Goal: Task Accomplishment & Management: Use online tool/utility

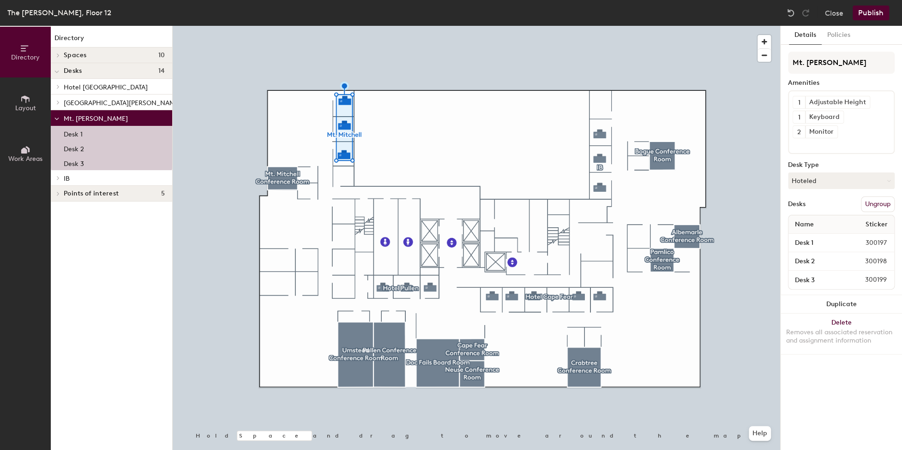
click at [882, 204] on button "Ungroup" at bounding box center [878, 205] width 34 height 16
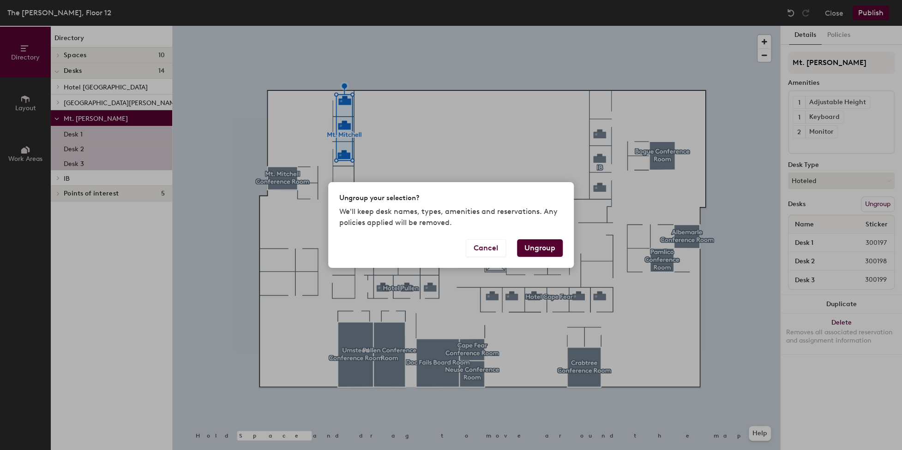
click at [535, 246] on button "Ungroup" at bounding box center [540, 249] width 46 height 18
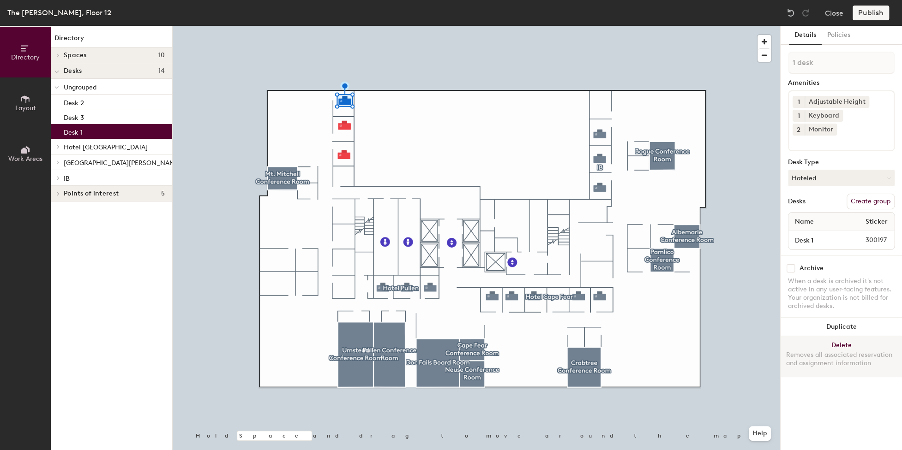
click at [847, 336] on button "Delete Removes all associated reservation and assignment information" at bounding box center [840, 356] width 121 height 41
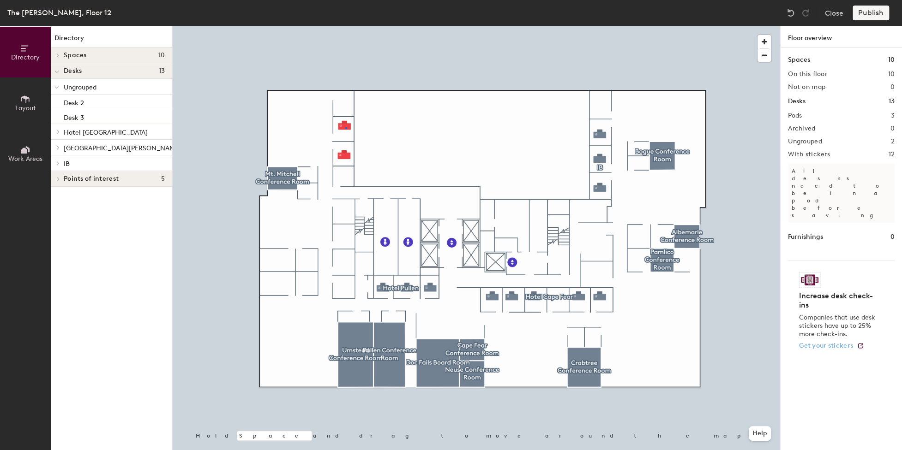
click at [345, 26] on div at bounding box center [476, 26] width 607 height 0
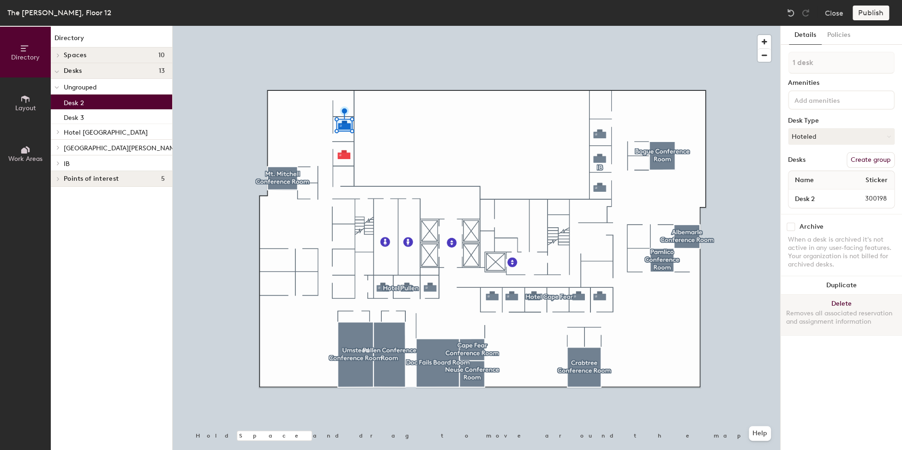
click at [847, 302] on button "Delete Removes all associated reservation and assignment information" at bounding box center [840, 315] width 121 height 41
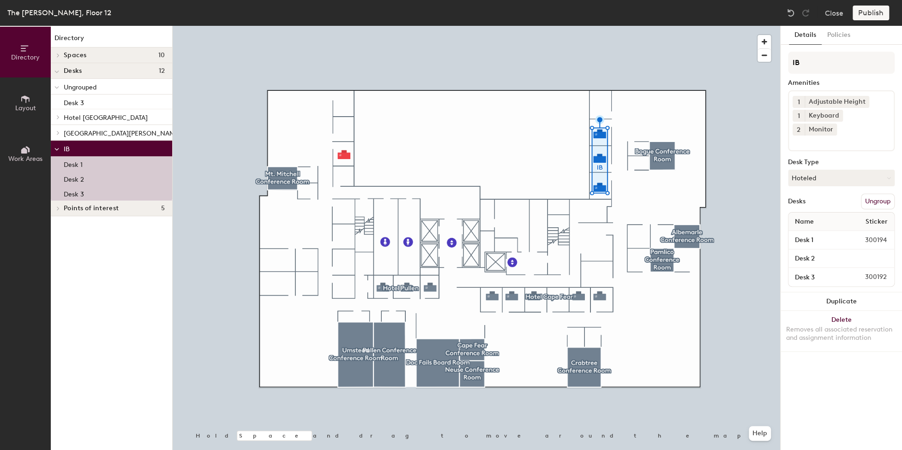
click at [875, 194] on button "Ungroup" at bounding box center [878, 202] width 34 height 16
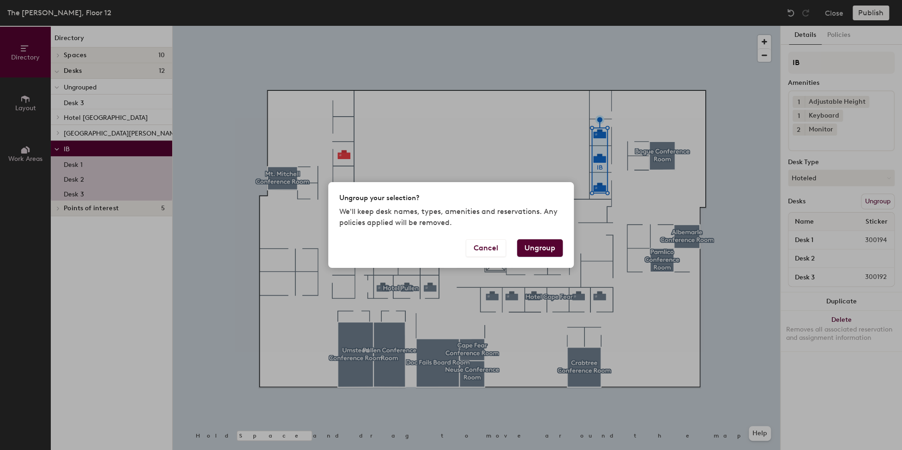
click at [548, 246] on button "Ungroup" at bounding box center [540, 249] width 46 height 18
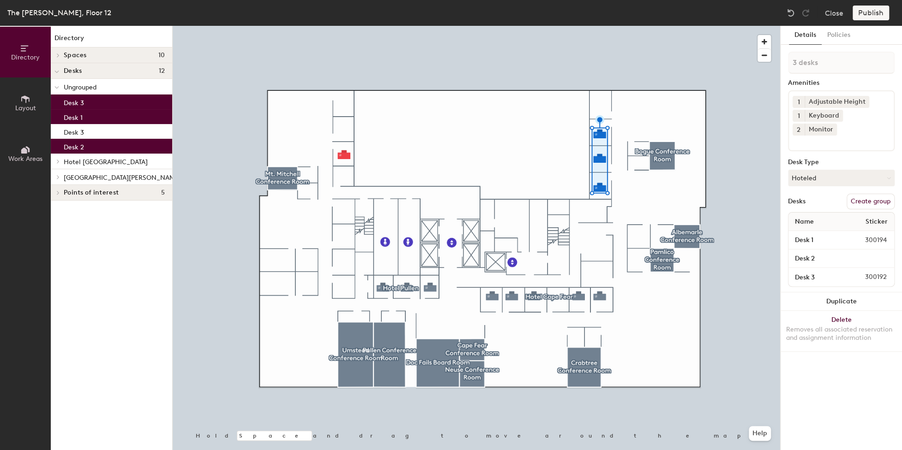
type input "1 desk"
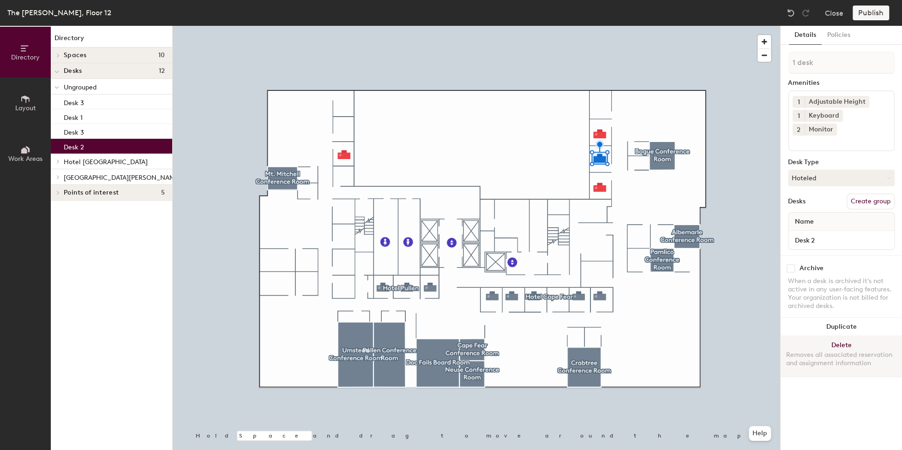
click at [843, 336] on button "Delete Removes all associated reservation and assignment information" at bounding box center [840, 356] width 121 height 41
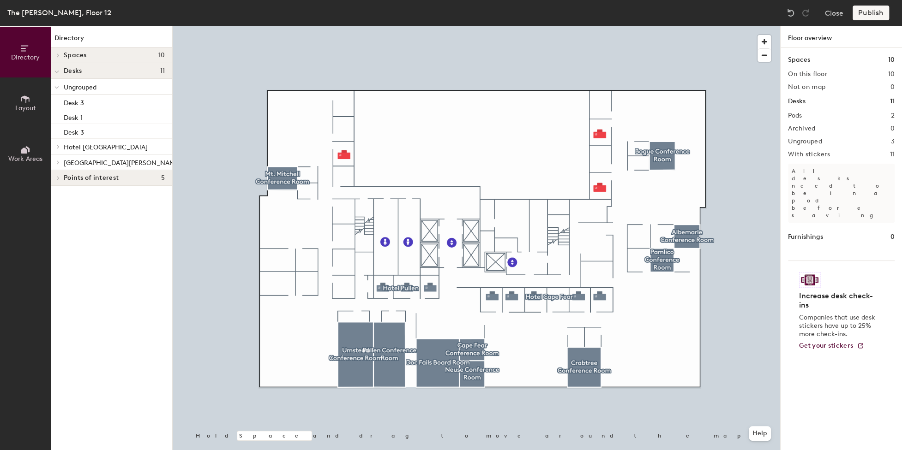
click at [873, 11] on div "Publish" at bounding box center [873, 13] width 42 height 15
click at [870, 15] on div "Publish" at bounding box center [873, 13] width 42 height 15
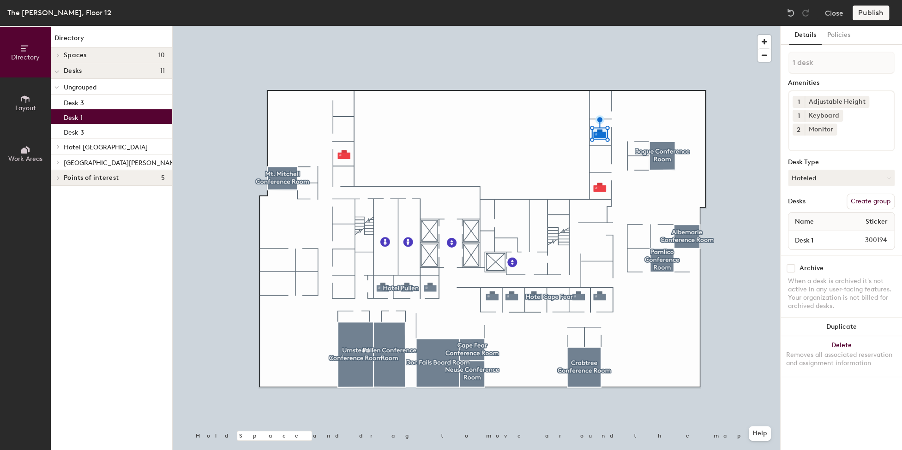
type input "2 desks"
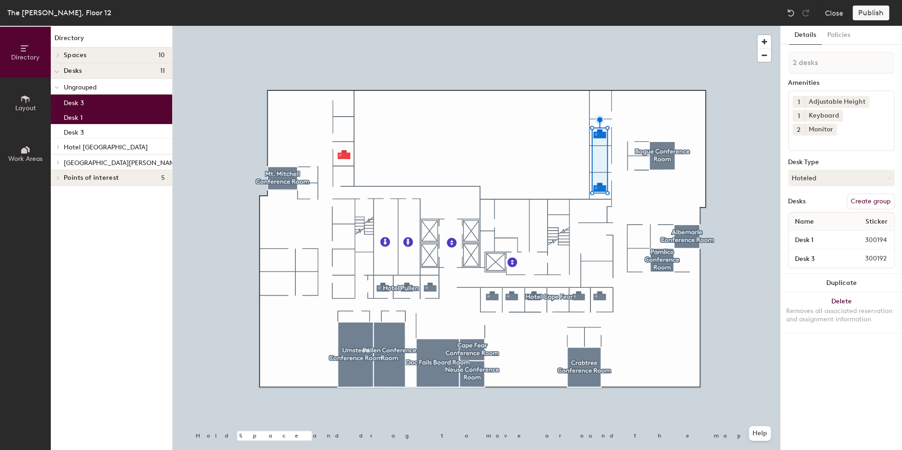
click at [872, 194] on button "Create group" at bounding box center [870, 202] width 48 height 16
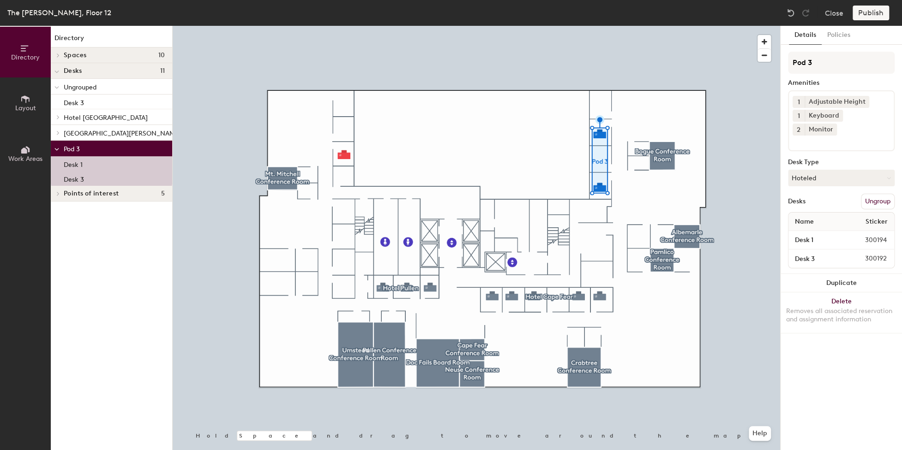
click at [779, 61] on div "Directory Layout Work Areas Directory Spaces 10 Albemarle Conference Room [PERS…" at bounding box center [451, 238] width 902 height 425
type input "IB"
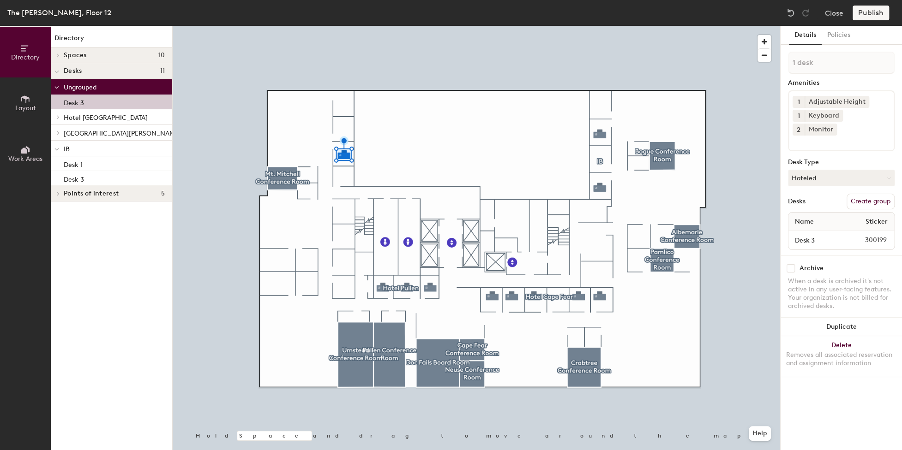
click at [871, 194] on button "Create group" at bounding box center [870, 202] width 48 height 16
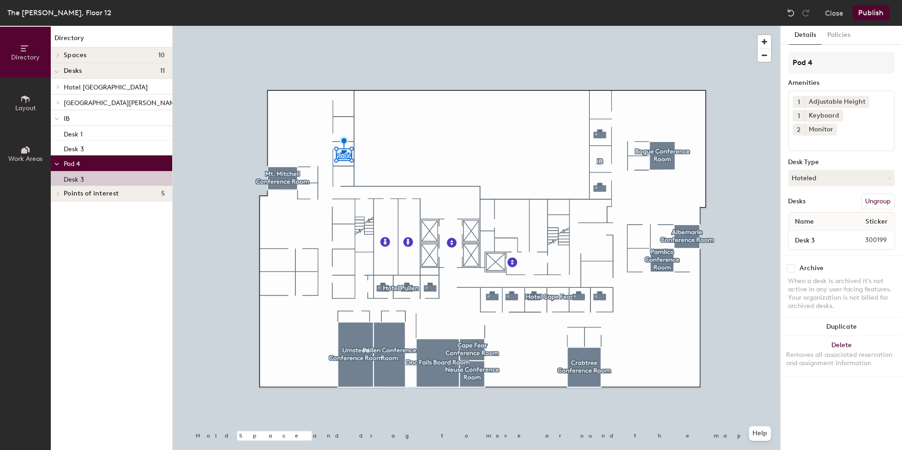
drag, startPoint x: 817, startPoint y: 59, endPoint x: 799, endPoint y: 47, distance: 21.2
click at [786, 58] on div "Details Policies Pod 4 Amenities 1 Adjustable Height 1 Keyboard 2 Monitor Desk …" at bounding box center [840, 238] width 121 height 425
type input "Mt. [PERSON_NAME]"
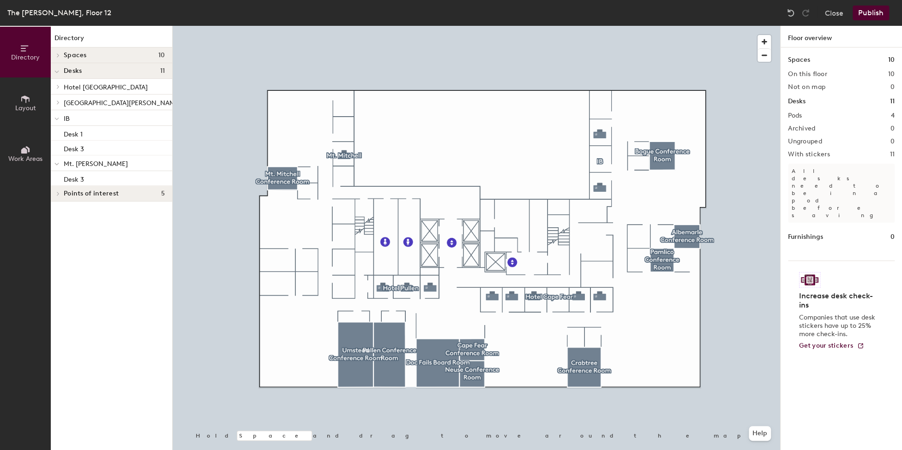
click at [877, 14] on button "Publish" at bounding box center [870, 13] width 36 height 15
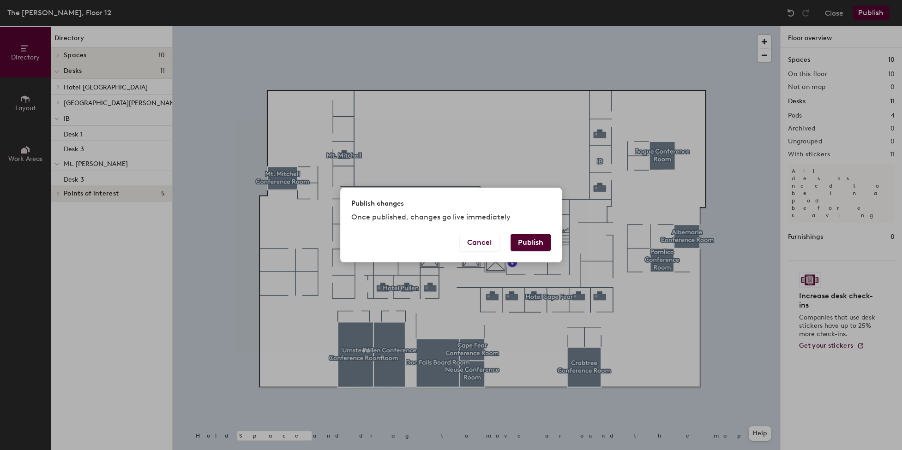
click at [537, 244] on button "Publish" at bounding box center [530, 243] width 40 height 18
